Goal: Browse casually

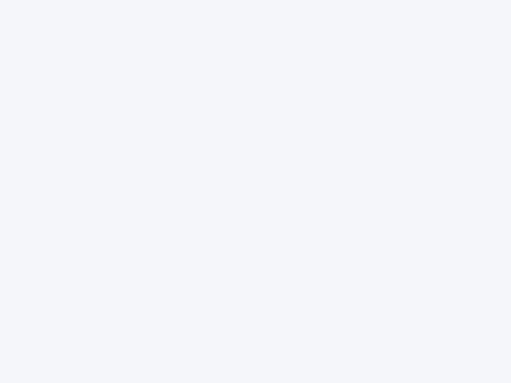
click at [256, 192] on div at bounding box center [255, 191] width 511 height 383
